Goal: Find specific page/section: Find specific page/section

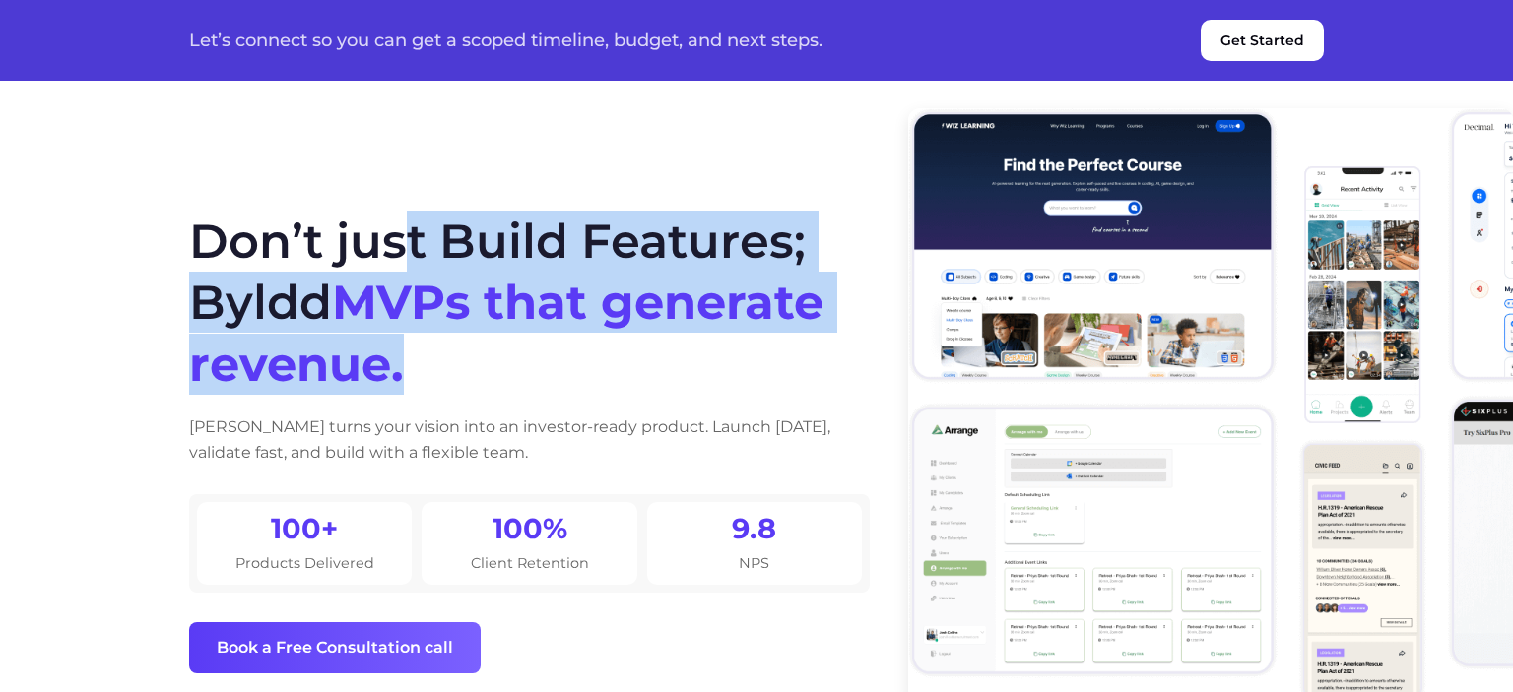
drag, startPoint x: 408, startPoint y: 381, endPoint x: 189, endPoint y: 229, distance: 266.7
click at [189, 229] on h1 "Don’t just Build Features; Byldd MVPs that generate revenue." at bounding box center [529, 303] width 681 height 184
copy h1 "Don’t just Build Features; Byldd MVPs that generate revenue."
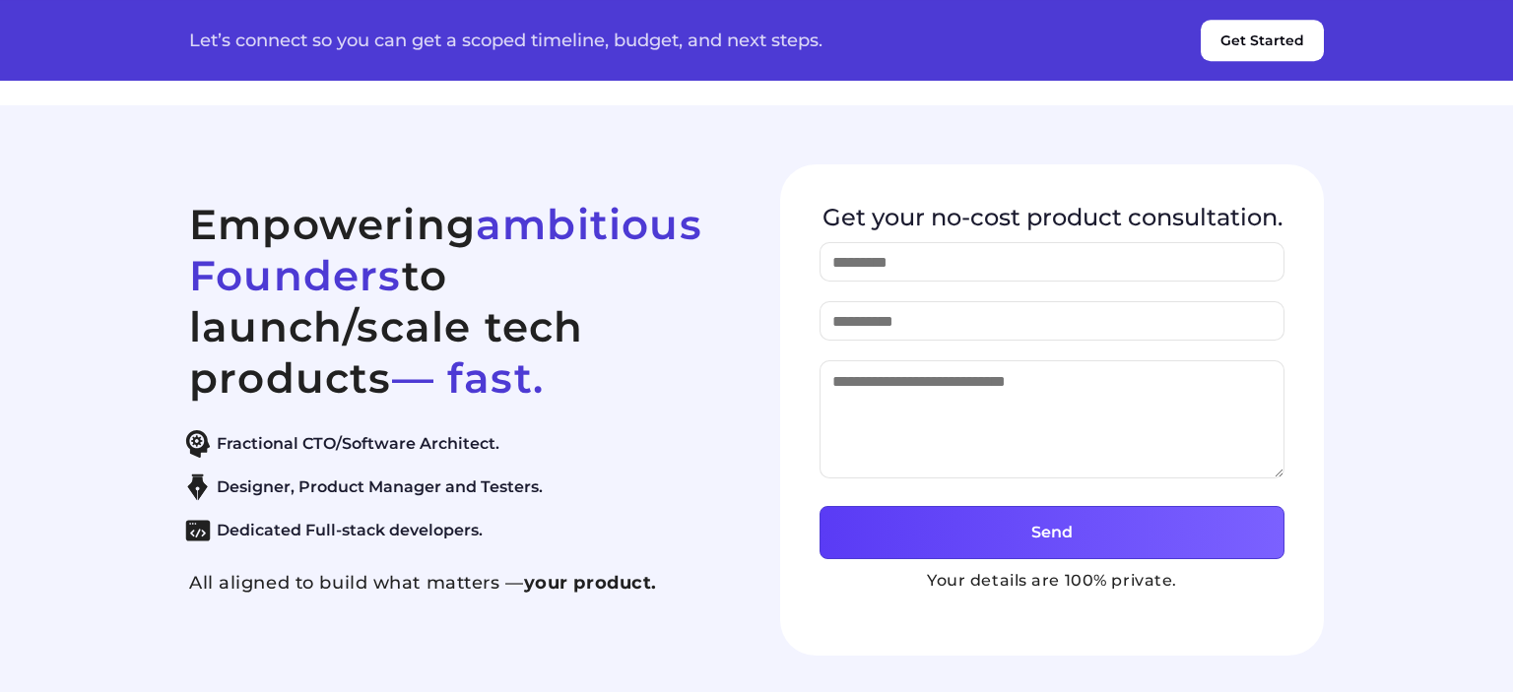
scroll to position [8775, 0]
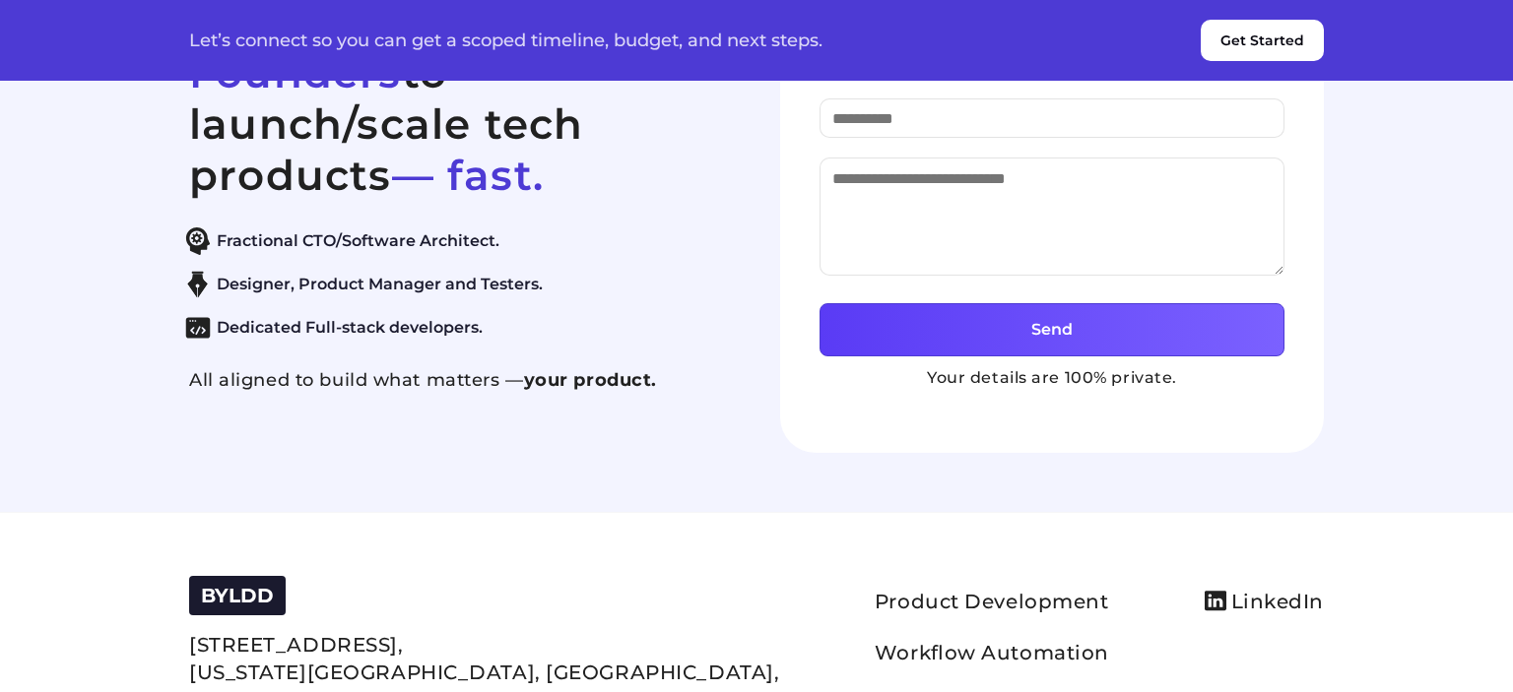
click at [294, 201] on h2 "Empowering ambitious Founders to launch/scale tech products — fast." at bounding box center [461, 98] width 544 height 205
click at [288, 286] on div "Empowering ambitious Founders to launch/scale tech products — fast. Fractional …" at bounding box center [756, 208] width 1182 height 492
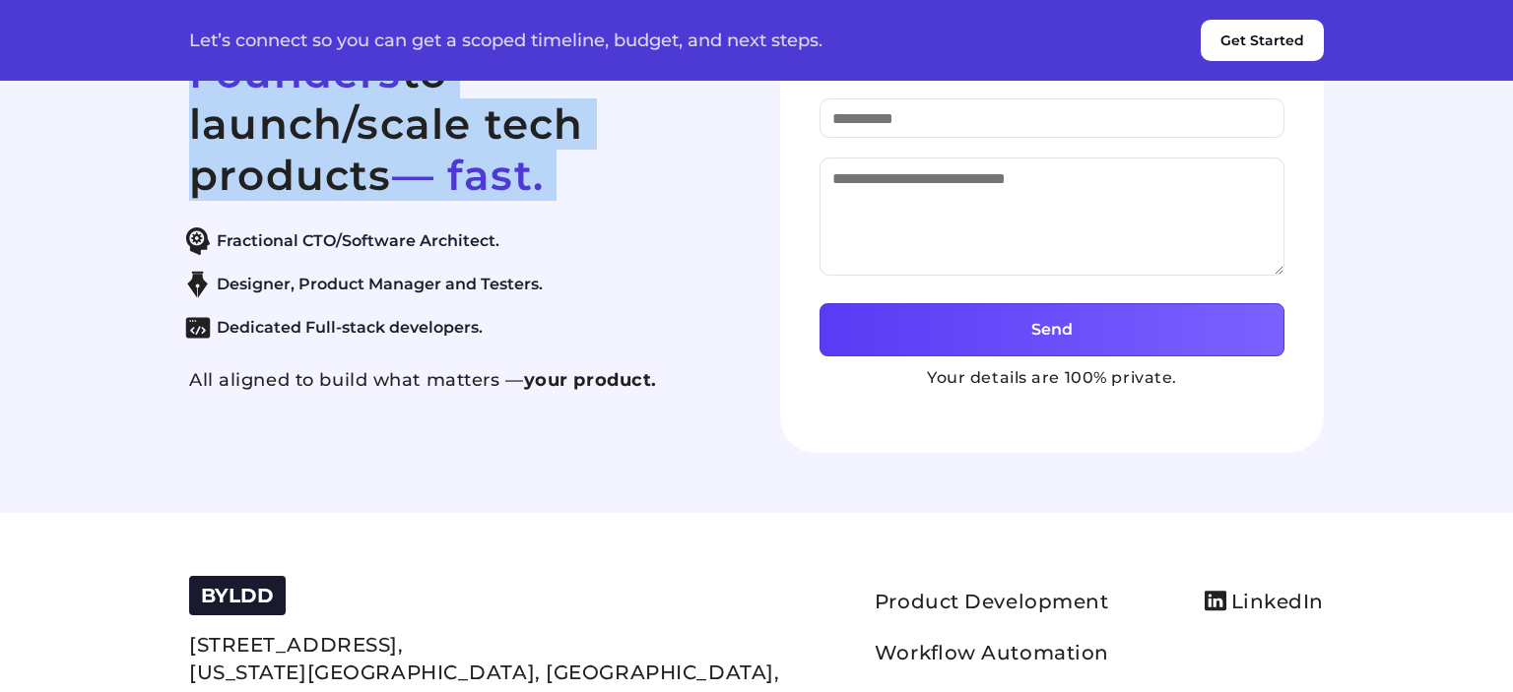
click at [288, 286] on div "Empowering ambitious Founders to launch/scale tech products — fast. Fractional …" at bounding box center [756, 208] width 1182 height 492
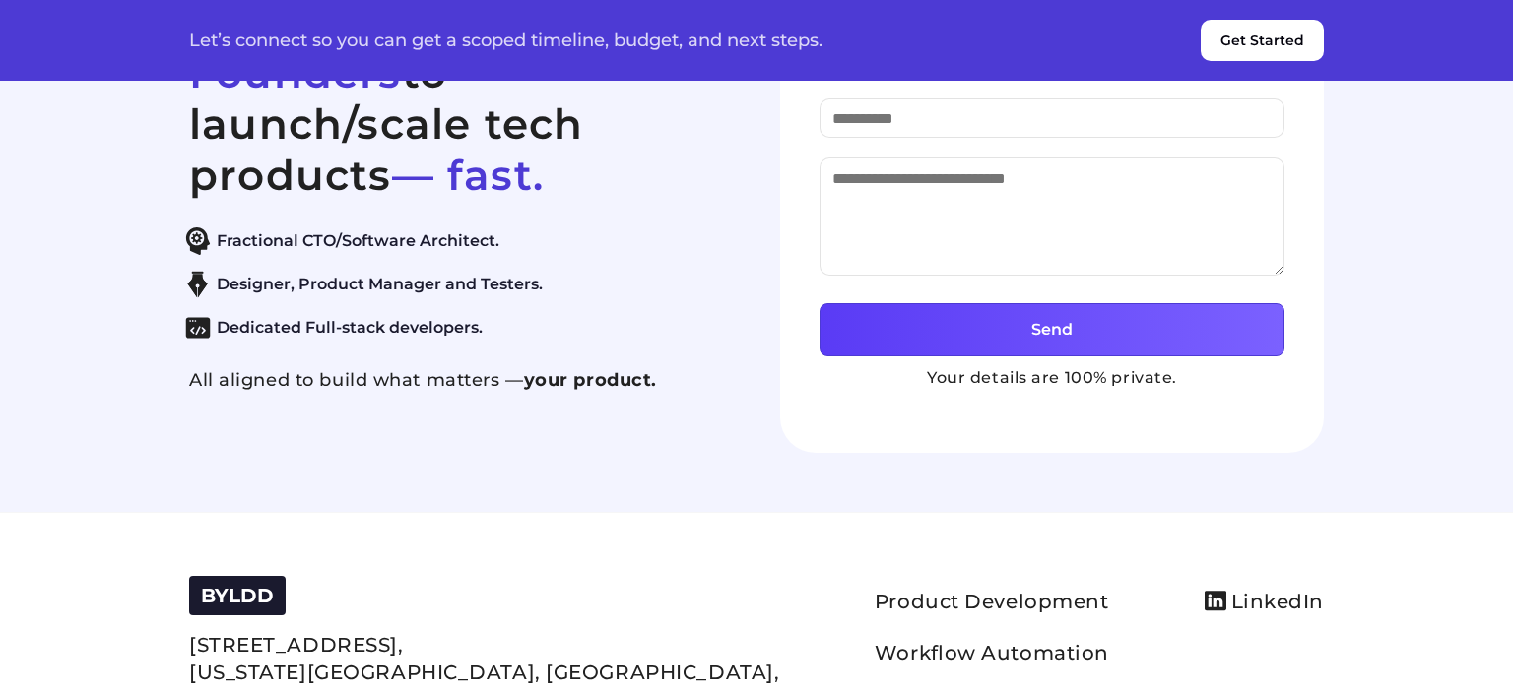
drag, startPoint x: 612, startPoint y: 270, endPoint x: 751, endPoint y: 297, distance: 141.6
click at [634, 278] on section "Empowering ambitious Founders to launch/scale tech products — fast. Fractional …" at bounding box center [756, 207] width 1513 height 610
click at [1028, 256] on section "Empowering ambitious Founders to launch/scale tech products — fast. Fractional …" at bounding box center [756, 207] width 1513 height 610
click at [1021, 289] on div "Get your no-cost product consultation. Send Your details are 100% private." at bounding box center [1052, 208] width 544 height 492
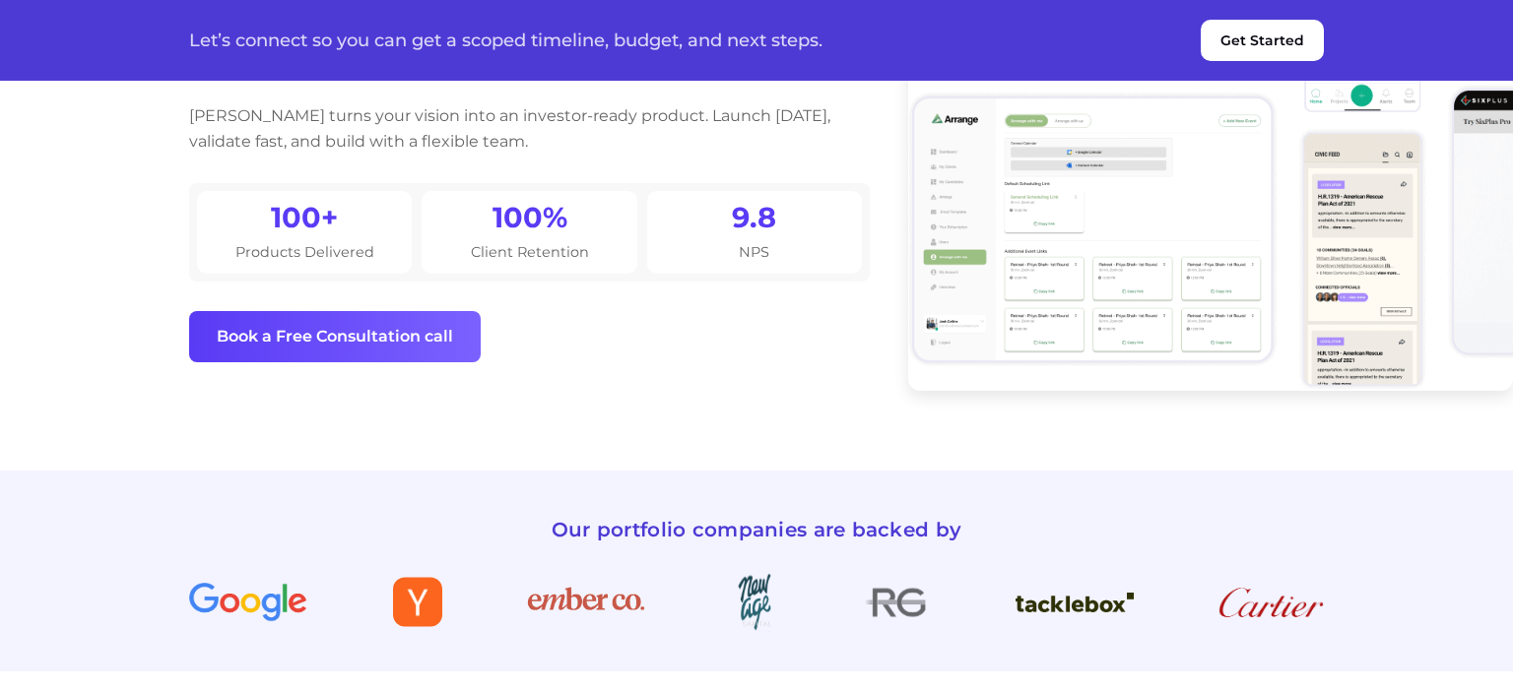
scroll to position [0, 0]
